Goal: Navigation & Orientation: Find specific page/section

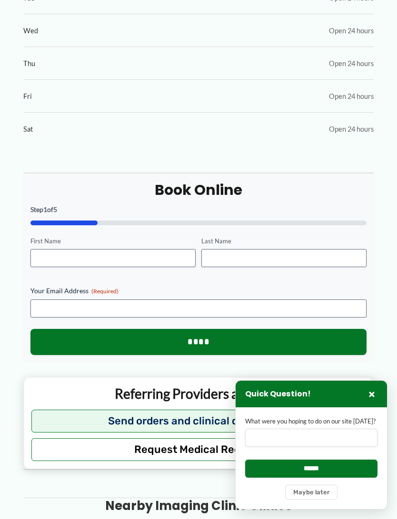
scroll to position [611, 0]
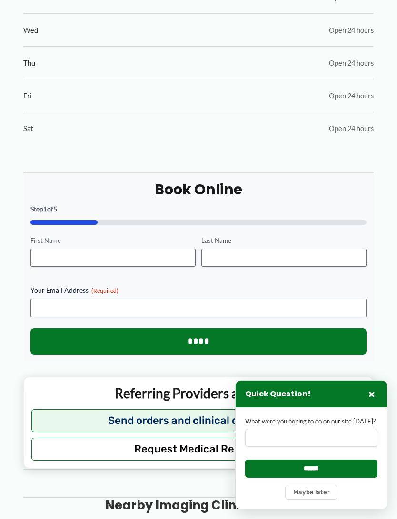
click at [371, 388] on button "×" at bounding box center [371, 393] width 11 height 11
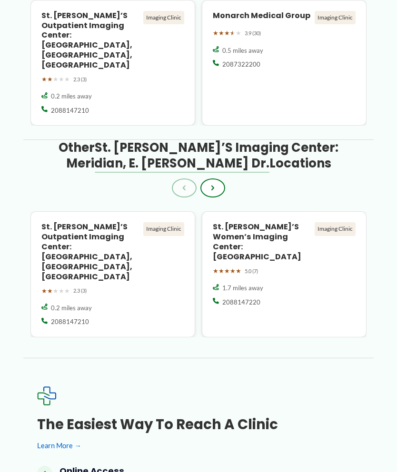
scroll to position [1163, 0]
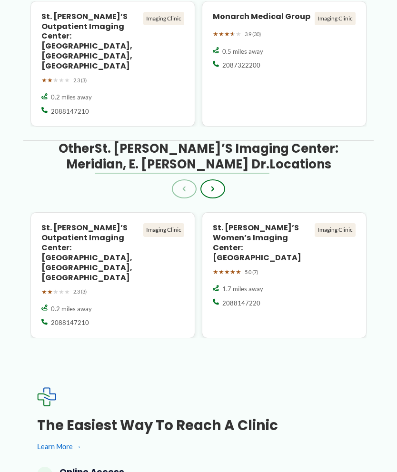
click at [164, 223] on div "Imaging Clinic" at bounding box center [163, 229] width 41 height 13
